Goal: Information Seeking & Learning: Learn about a topic

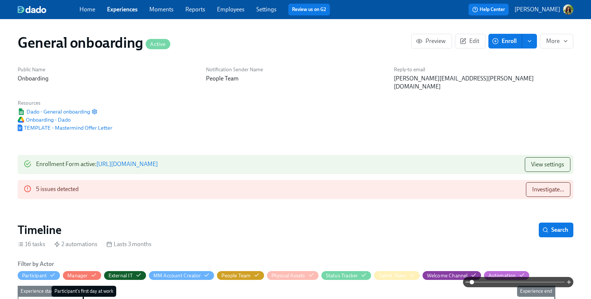
scroll to position [0, 1414]
click at [546, 186] on span "Investigate..." at bounding box center [548, 189] width 32 height 7
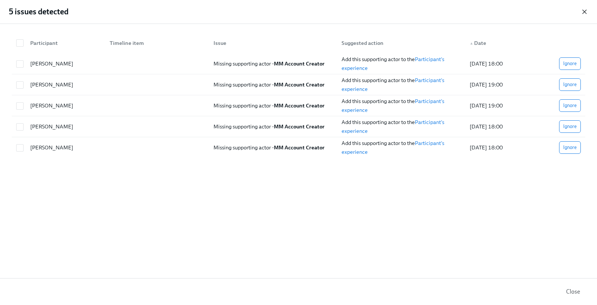
click at [585, 9] on icon "button" at bounding box center [583, 11] width 7 height 7
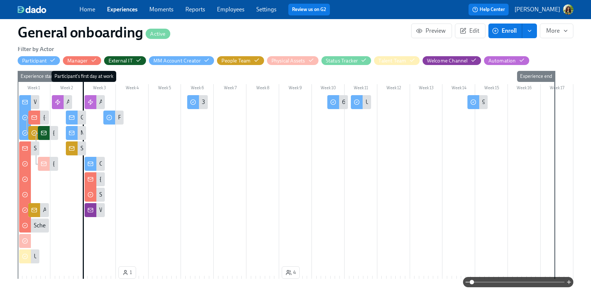
scroll to position [384, 0]
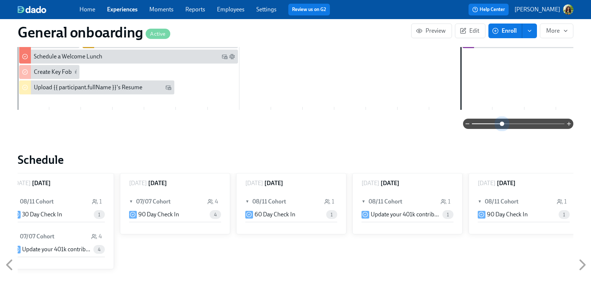
click at [503, 119] on span at bounding box center [518, 124] width 93 height 10
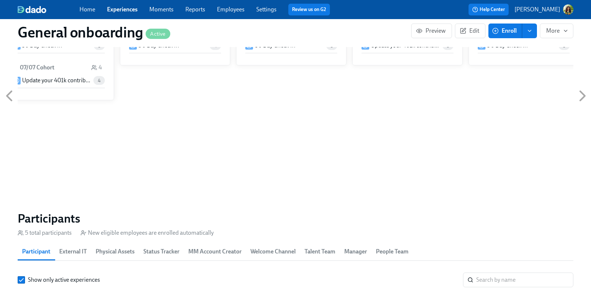
scroll to position [732, 0]
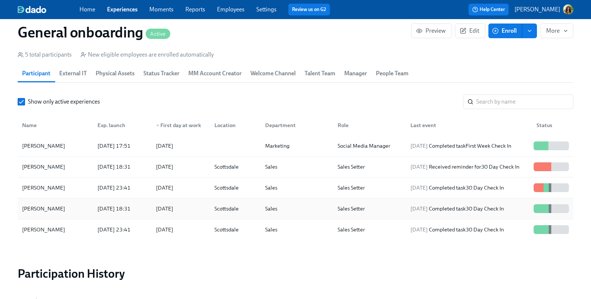
click at [322, 203] on div "Sales" at bounding box center [295, 209] width 72 height 15
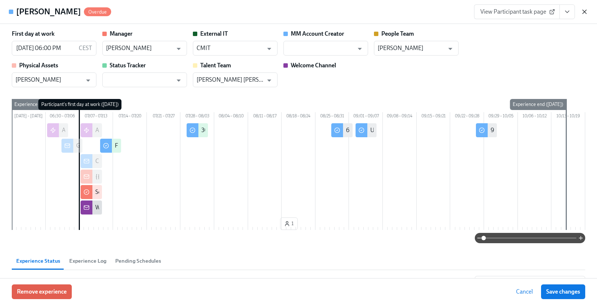
click at [584, 10] on icon "button" at bounding box center [583, 11] width 7 height 7
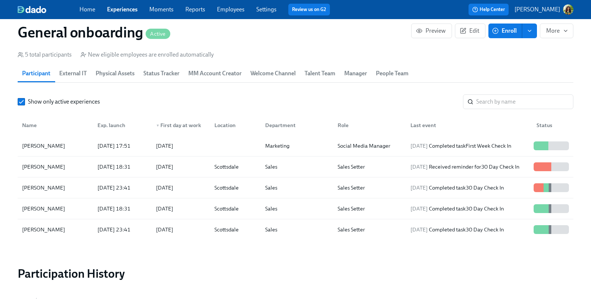
scroll to position [0, 1414]
drag, startPoint x: 122, startPoint y: 10, endPoint x: 126, endPoint y: 13, distance: 4.7
click at [122, 10] on link "Experiences" at bounding box center [122, 9] width 31 height 7
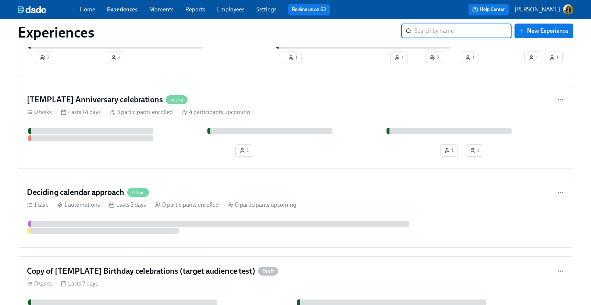
scroll to position [120, 0]
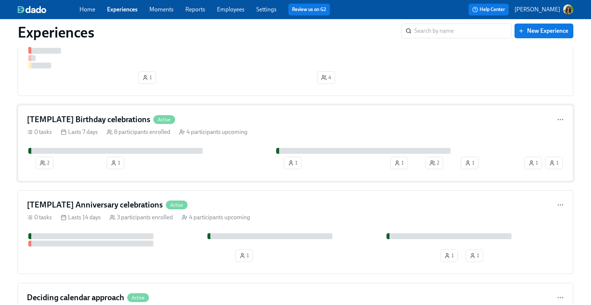
click at [284, 125] on div "[TEMPLATE] Birthday celebrations Active" at bounding box center [295, 119] width 537 height 11
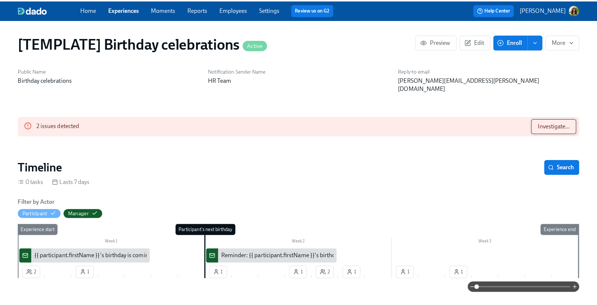
scroll to position [0, 1275]
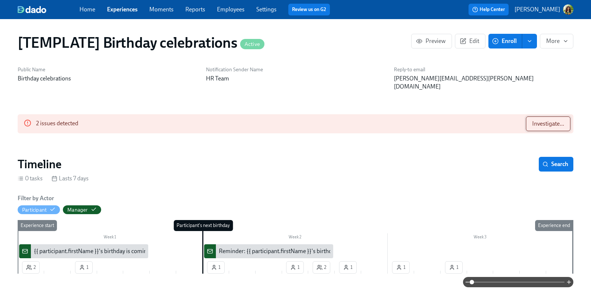
click at [542, 120] on span "Investigate..." at bounding box center [548, 123] width 32 height 7
